Goal: Task Accomplishment & Management: Use online tool/utility

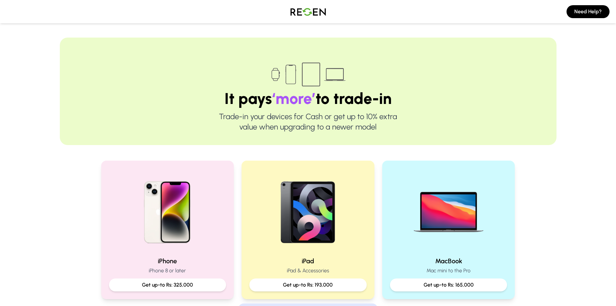
scroll to position [194, 0]
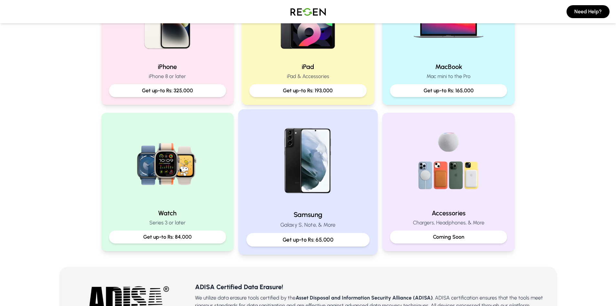
click at [308, 242] on p "Get up-to Rs: 65,000" at bounding box center [308, 239] width 112 height 8
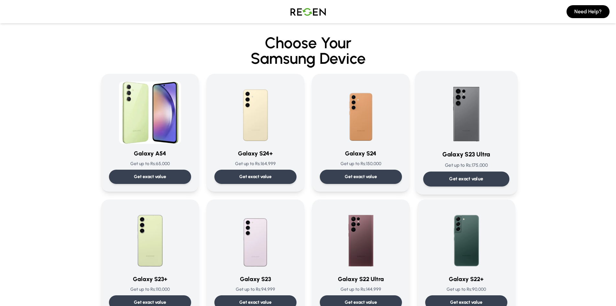
click at [454, 176] on p "Get exact value" at bounding box center [466, 178] width 34 height 7
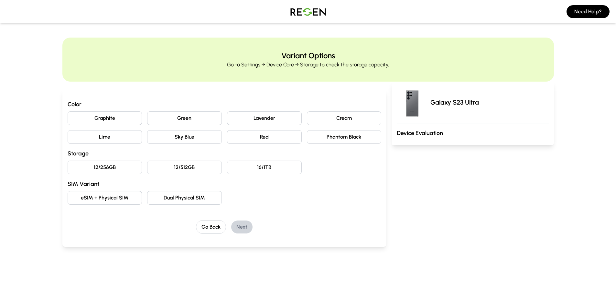
click at [191, 118] on button "Green" at bounding box center [184, 118] width 75 height 14
click at [108, 168] on button "12/256GB" at bounding box center [105, 167] width 75 height 14
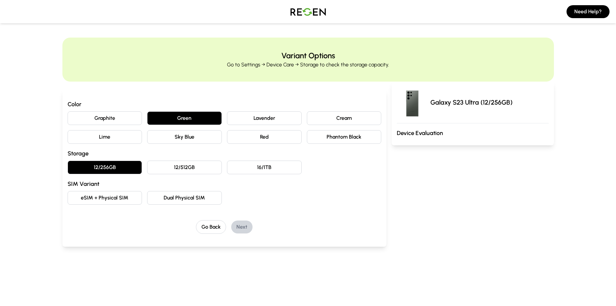
click at [122, 198] on button "eSIM + Physical SIM" at bounding box center [105, 198] width 75 height 14
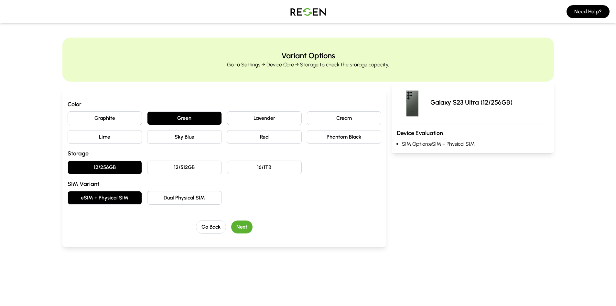
click at [244, 223] on button "Next" at bounding box center [241, 226] width 21 height 13
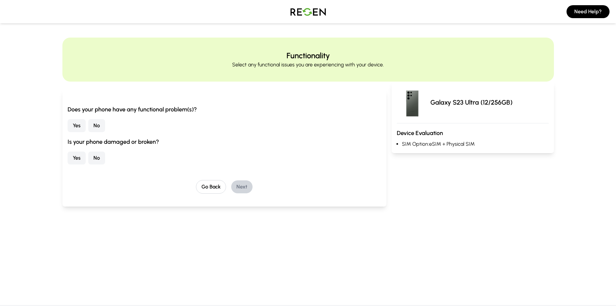
click at [95, 126] on button "No" at bounding box center [96, 125] width 17 height 13
click at [95, 160] on button "No" at bounding box center [96, 157] width 17 height 13
click at [242, 187] on button "Next" at bounding box center [241, 186] width 21 height 13
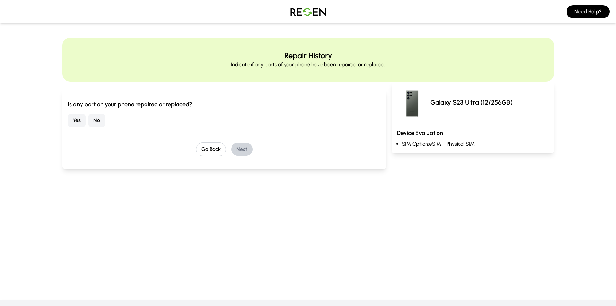
click at [103, 124] on button "No" at bounding box center [96, 120] width 17 height 13
click at [245, 149] on button "Next" at bounding box center [241, 149] width 21 height 13
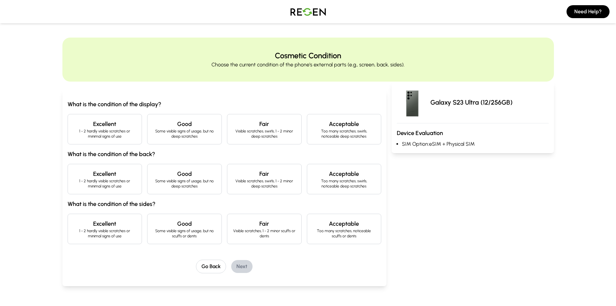
click at [101, 126] on h4 "Excellent" at bounding box center [105, 123] width 64 height 9
click at [97, 178] on h4 "Excellent" at bounding box center [105, 173] width 64 height 9
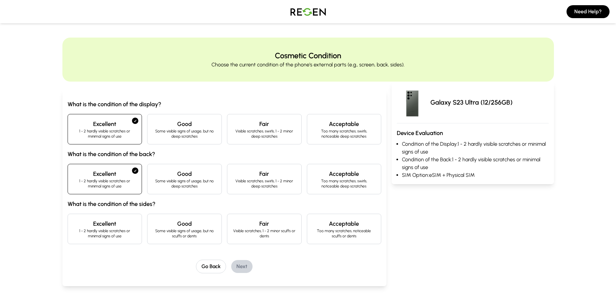
click at [96, 227] on h4 "Excellent" at bounding box center [105, 223] width 64 height 9
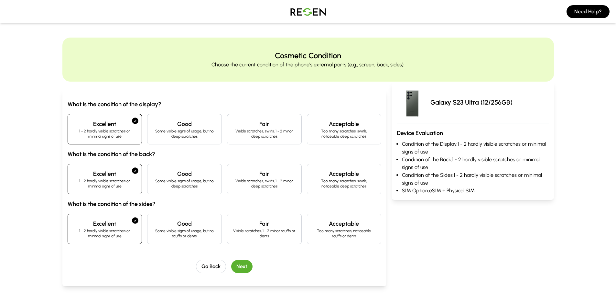
click at [244, 263] on button "Next" at bounding box center [241, 266] width 21 height 13
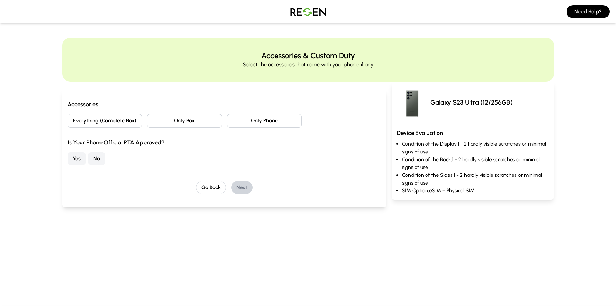
click at [206, 121] on button "Only Box" at bounding box center [184, 121] width 75 height 14
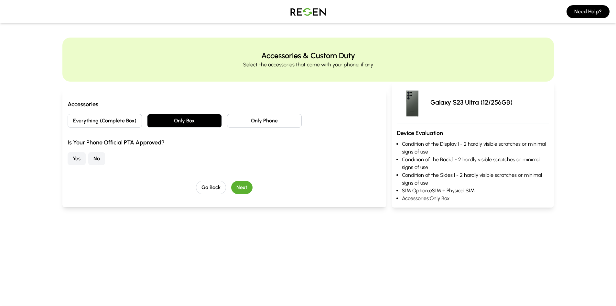
click at [244, 121] on button "Only Phone" at bounding box center [264, 121] width 75 height 14
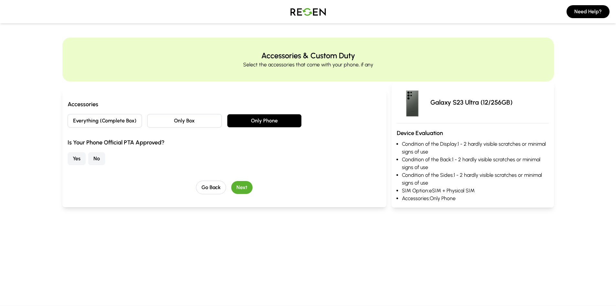
click at [98, 158] on button "No" at bounding box center [96, 158] width 17 height 13
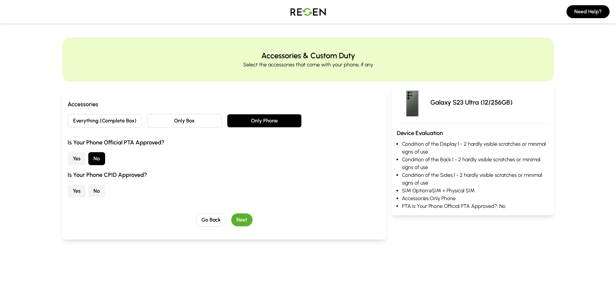
click at [91, 189] on button "No" at bounding box center [96, 190] width 17 height 13
click at [249, 218] on button "Next" at bounding box center [241, 219] width 21 height 13
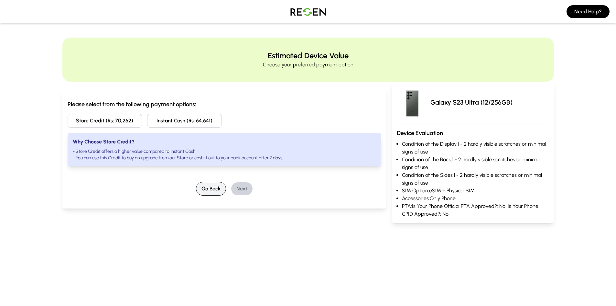
click at [204, 190] on button "Go Back" at bounding box center [211, 189] width 30 height 14
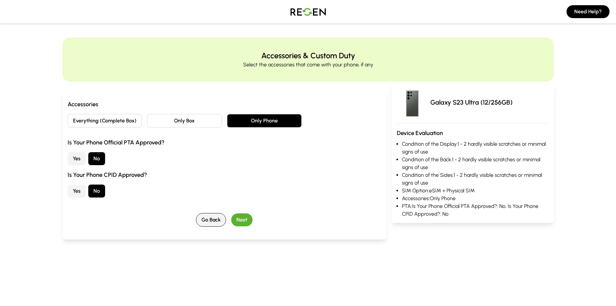
click at [210, 219] on button "Go Back" at bounding box center [211, 220] width 30 height 14
